Goal: Task Accomplishment & Management: Complete application form

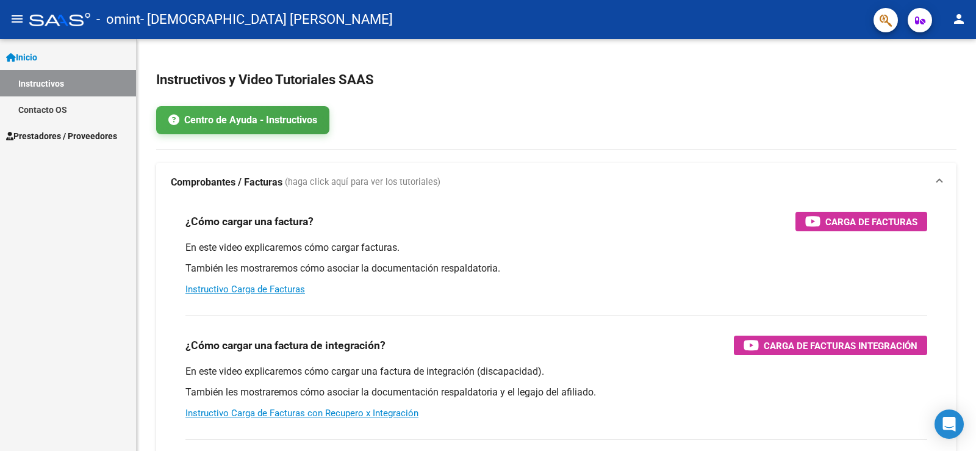
click at [65, 129] on span "Prestadores / Proveedores" at bounding box center [61, 135] width 111 height 13
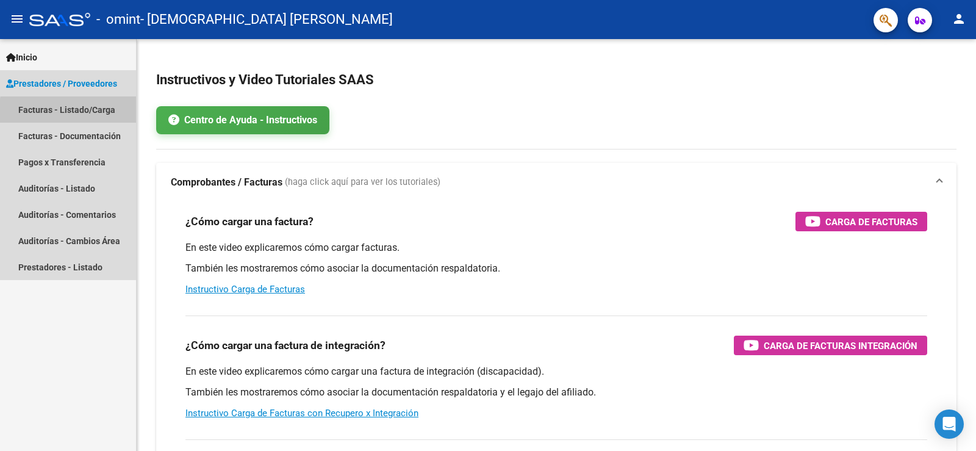
click at [76, 112] on link "Facturas - Listado/Carga" at bounding box center [68, 109] width 136 height 26
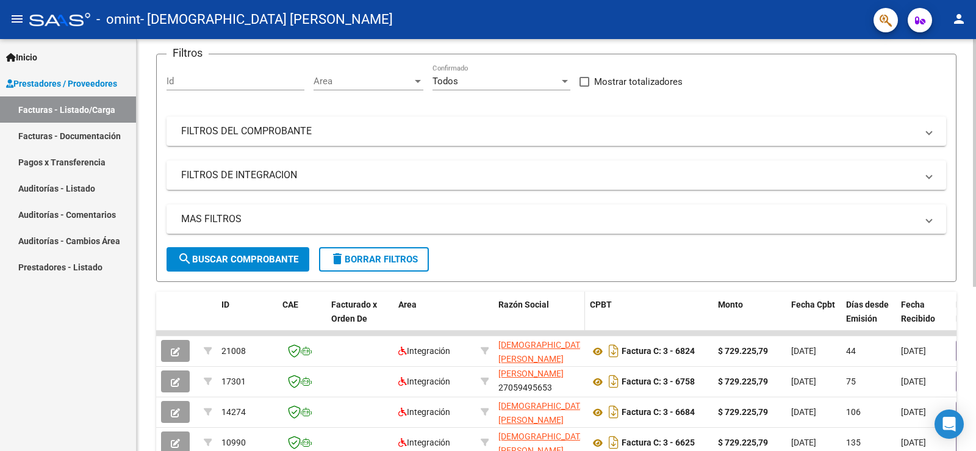
scroll to position [90, 0]
click at [245, 262] on span "search Buscar Comprobante" at bounding box center [238, 260] width 121 height 11
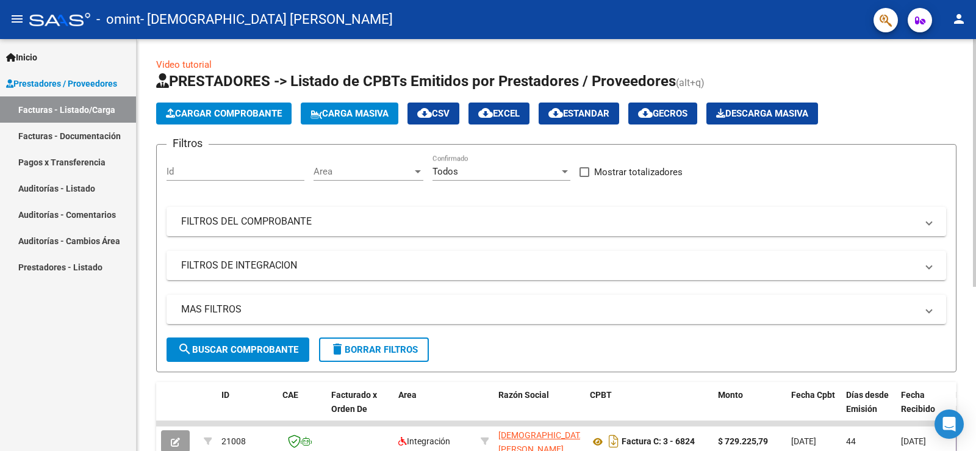
scroll to position [0, 0]
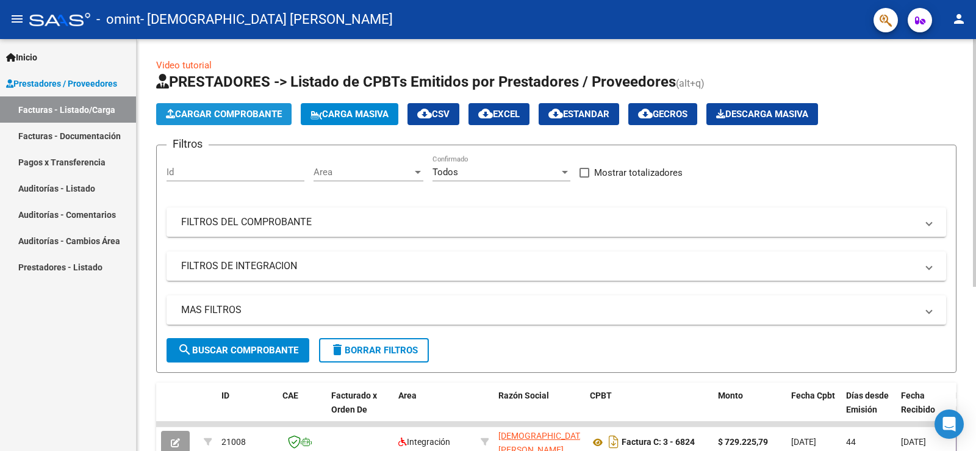
click at [232, 111] on span "Cargar Comprobante" at bounding box center [224, 114] width 116 height 11
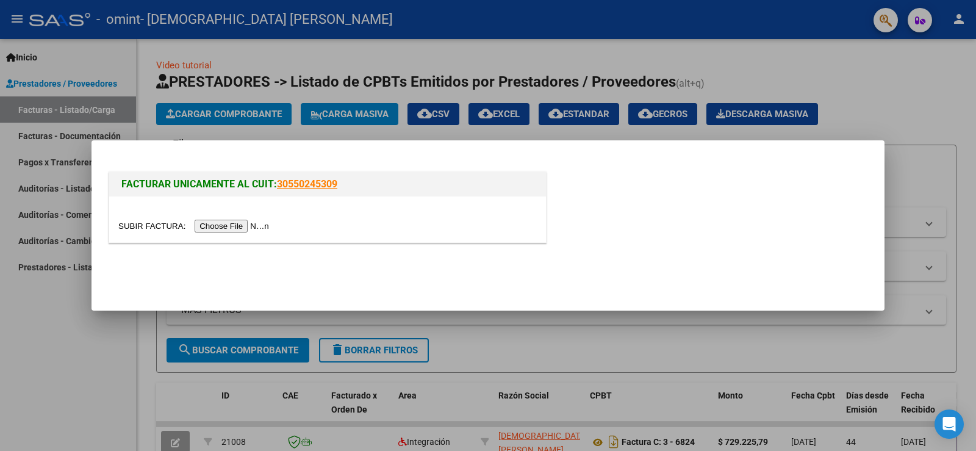
click at [244, 226] on input "file" at bounding box center [195, 226] width 154 height 13
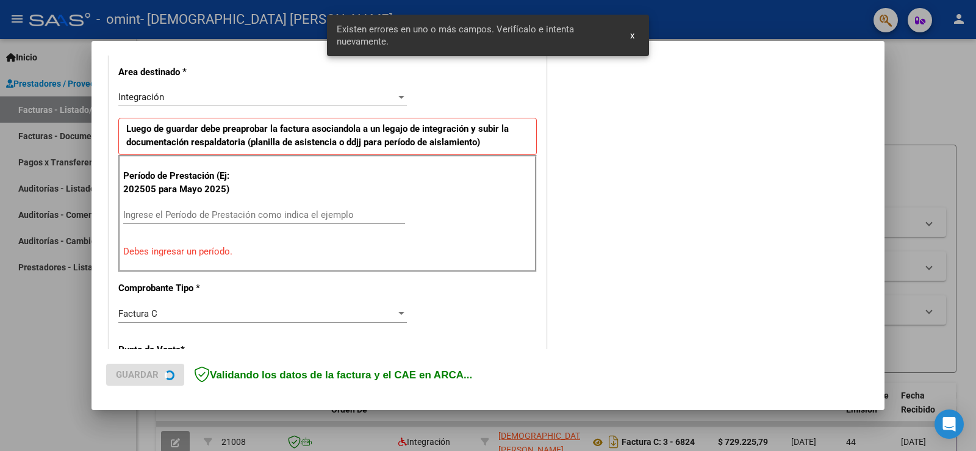
scroll to position [279, 0]
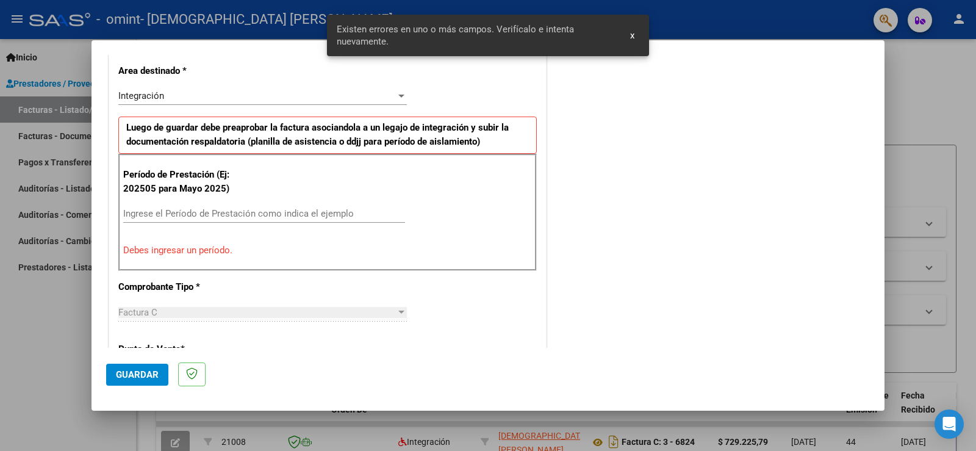
click at [248, 215] on input "Ingrese el Período de Prestación como indica el ejemplo" at bounding box center [264, 213] width 282 height 11
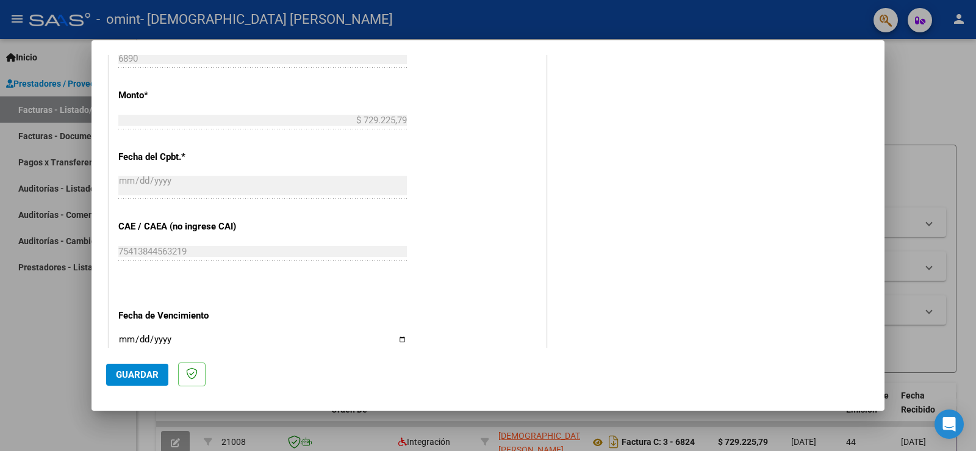
scroll to position [645, 0]
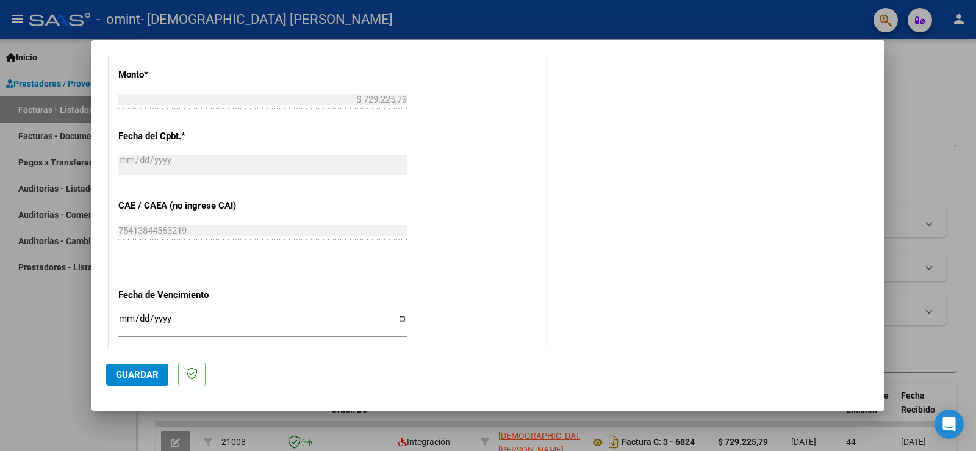
type input "202509"
click at [401, 317] on input "Ingresar la fecha" at bounding box center [262, 324] width 289 height 20
type input "[DATE]"
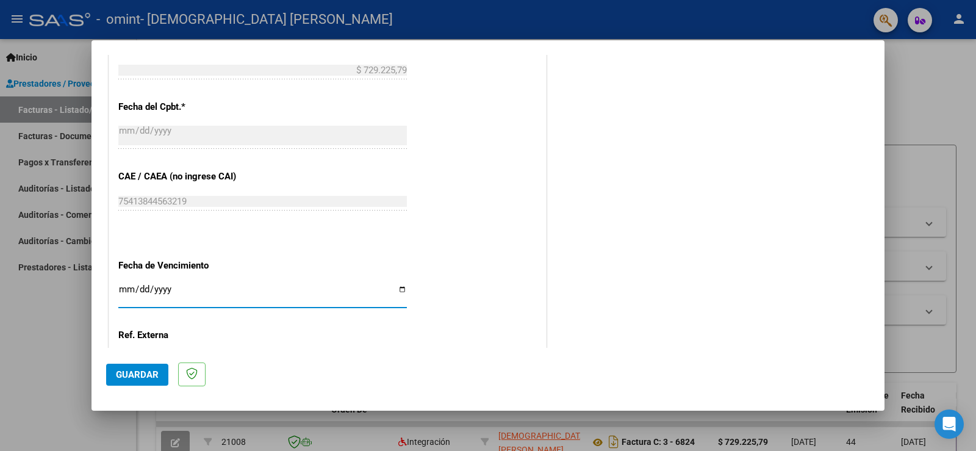
scroll to position [659, 0]
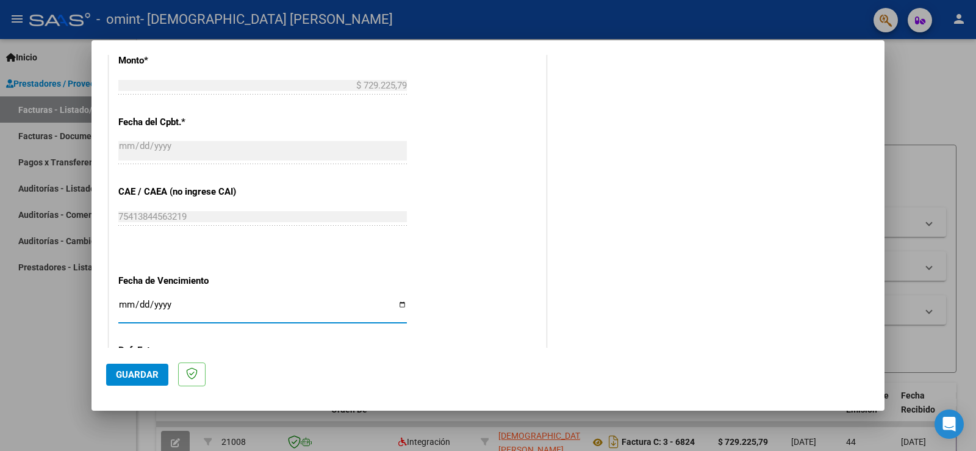
click at [149, 372] on span "Guardar" at bounding box center [137, 374] width 43 height 11
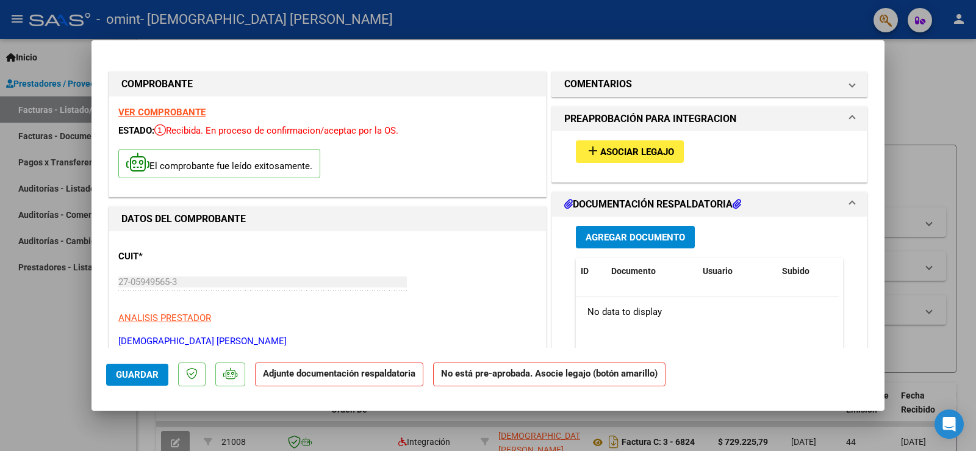
click at [638, 238] on span "Agregar Documento" at bounding box center [635, 237] width 99 height 11
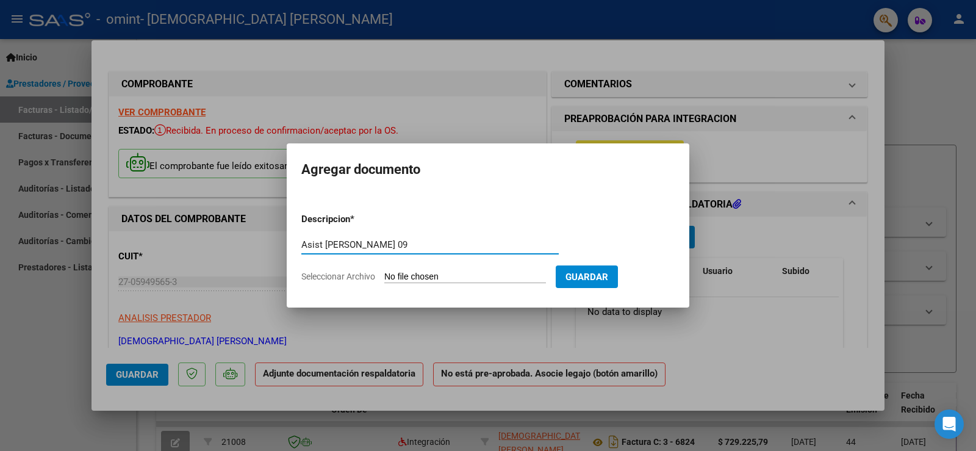
type input "Asist [PERSON_NAME] 09"
click at [491, 269] on form "Descripcion * Asist [PERSON_NAME] 09 Escriba aquí una descripcion Seleccionar A…" at bounding box center [487, 247] width 373 height 89
click at [483, 274] on input "Seleccionar Archivo" at bounding box center [465, 277] width 162 height 12
type input "C:\fakepath\[PERSON_NAME] 9.pdf"
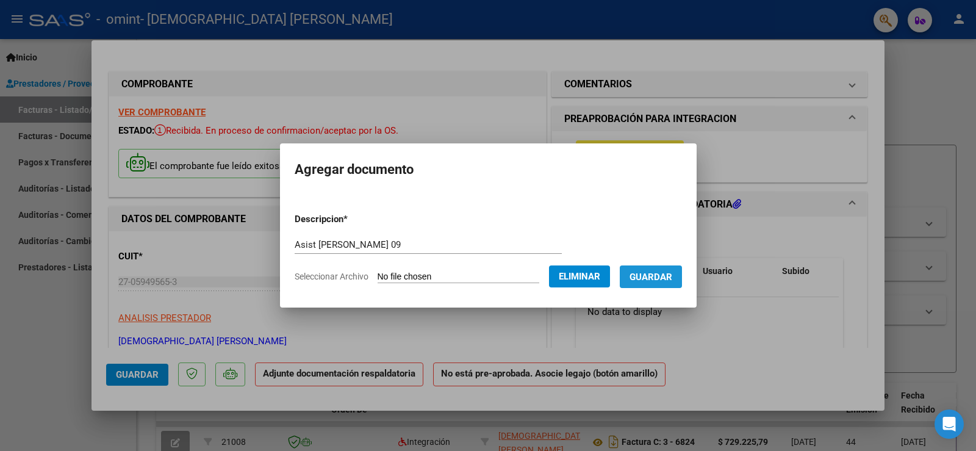
click at [672, 278] on span "Guardar" at bounding box center [651, 276] width 43 height 11
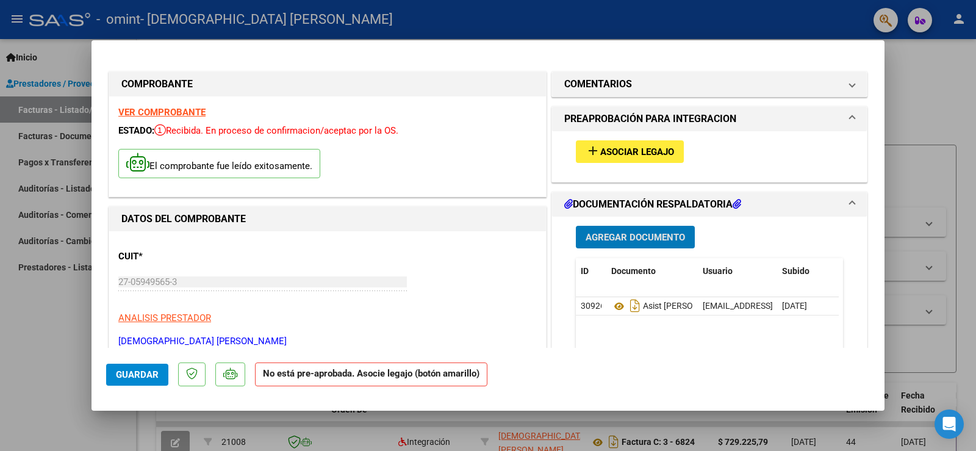
click at [662, 156] on span "Asociar Legajo" at bounding box center [637, 151] width 74 height 11
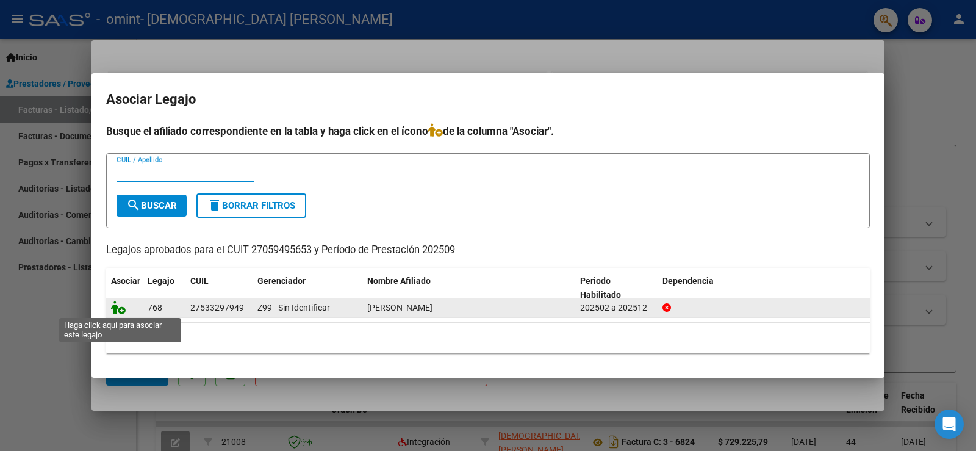
click at [121, 307] on icon at bounding box center [118, 307] width 15 height 13
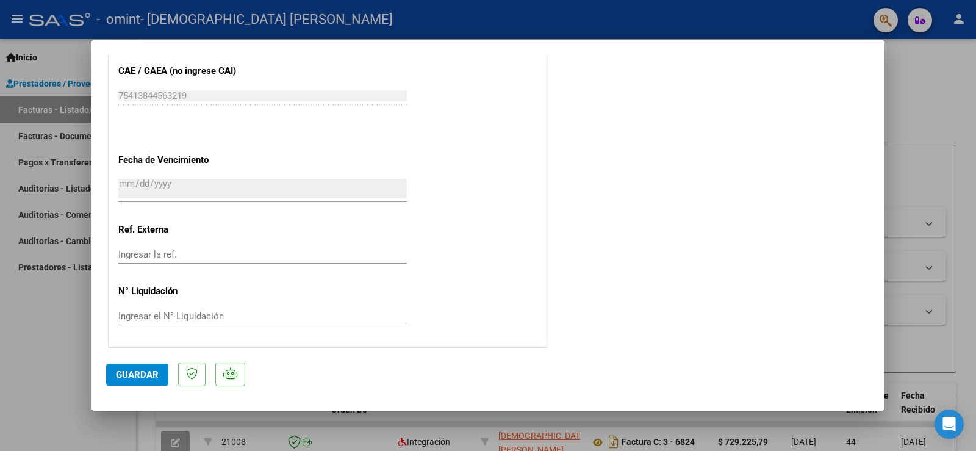
scroll to position [799, 0]
click at [123, 367] on button "Guardar" at bounding box center [137, 375] width 62 height 22
click at [139, 375] on span "Guardar" at bounding box center [137, 374] width 43 height 11
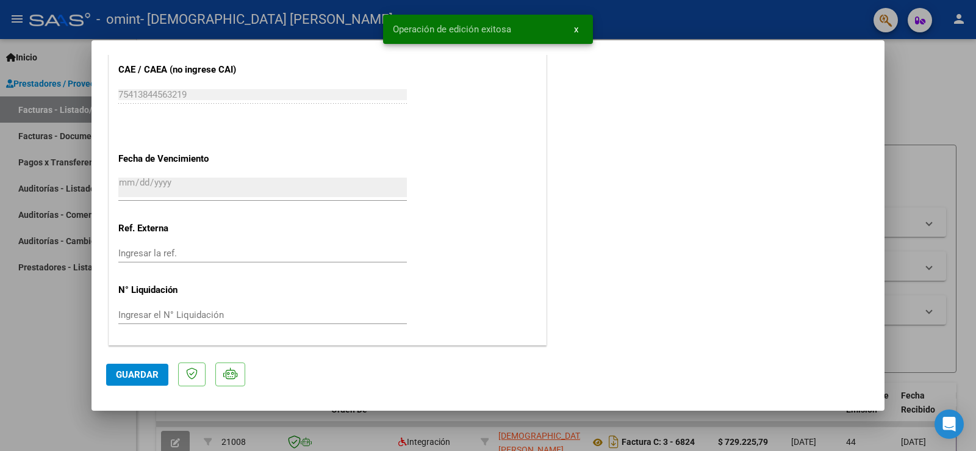
click at [7, 375] on div at bounding box center [488, 225] width 976 height 451
type input "$ 0,00"
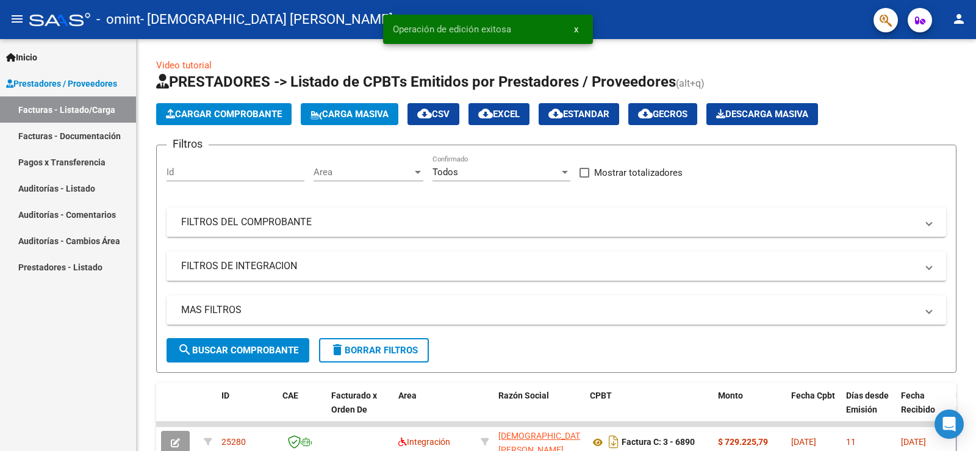
click at [959, 10] on button "person" at bounding box center [959, 19] width 24 height 24
click at [936, 80] on button "exit_to_app Salir" at bounding box center [934, 80] width 74 height 29
